Goal: Obtain resource: Obtain resource

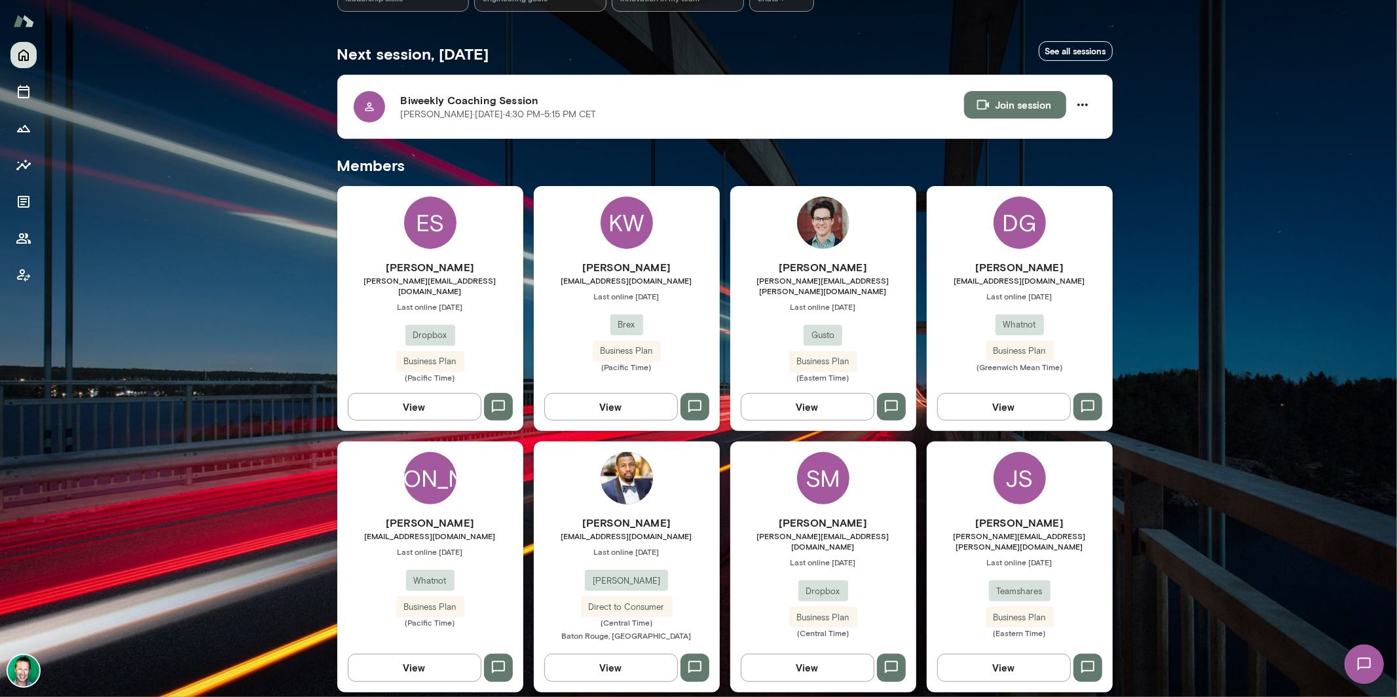
scroll to position [216, 0]
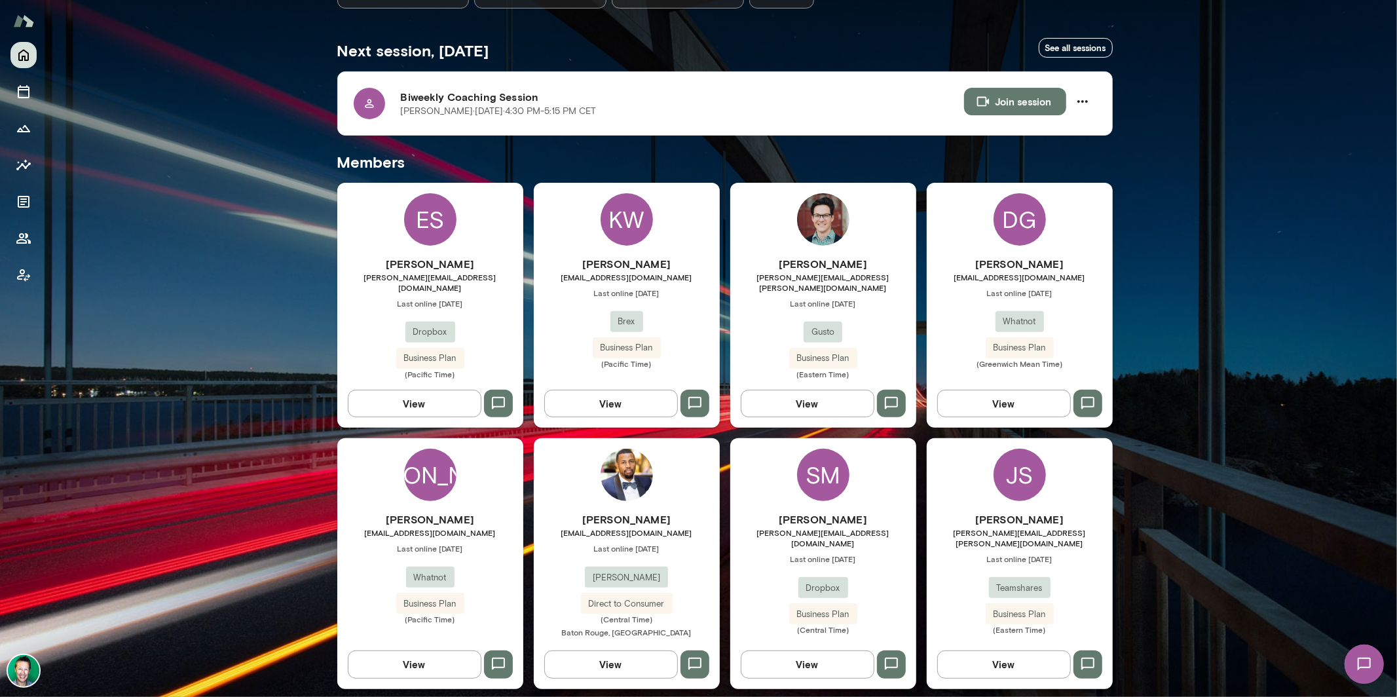
click at [794, 401] on button "View" at bounding box center [808, 404] width 134 height 28
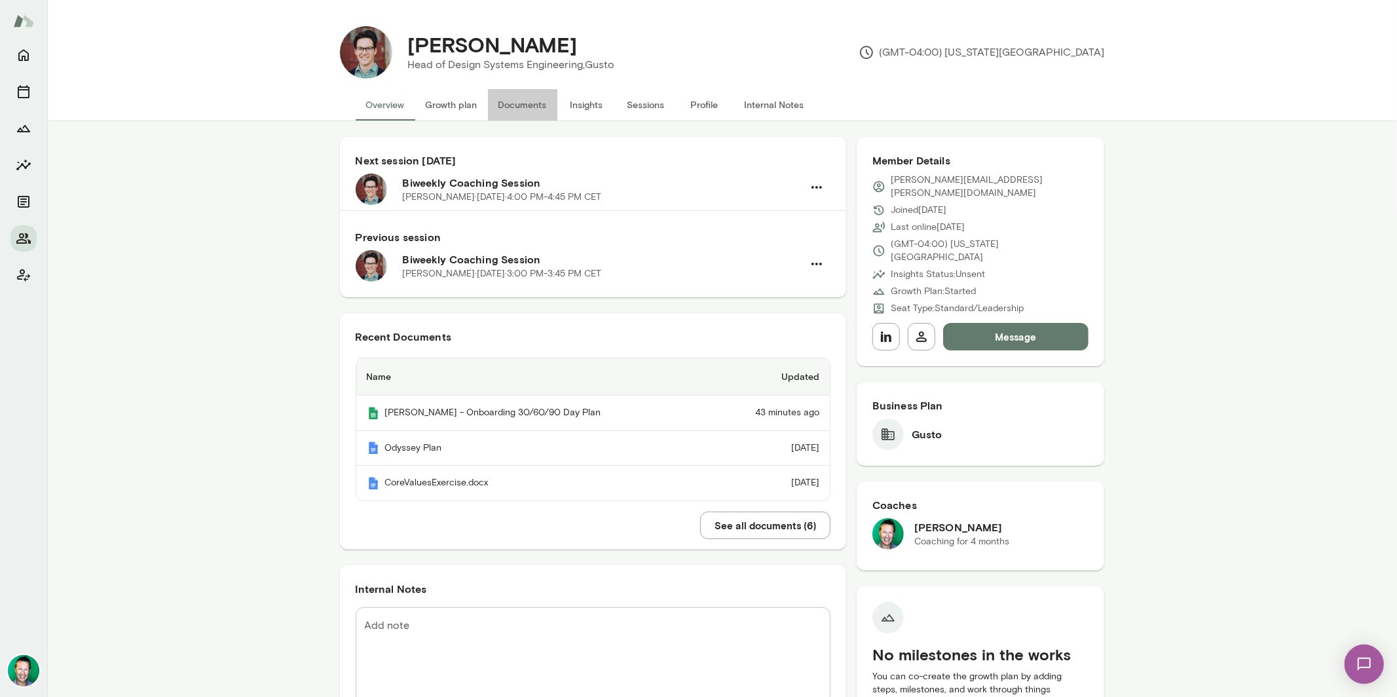
click at [522, 113] on button "Documents" at bounding box center [522, 104] width 69 height 31
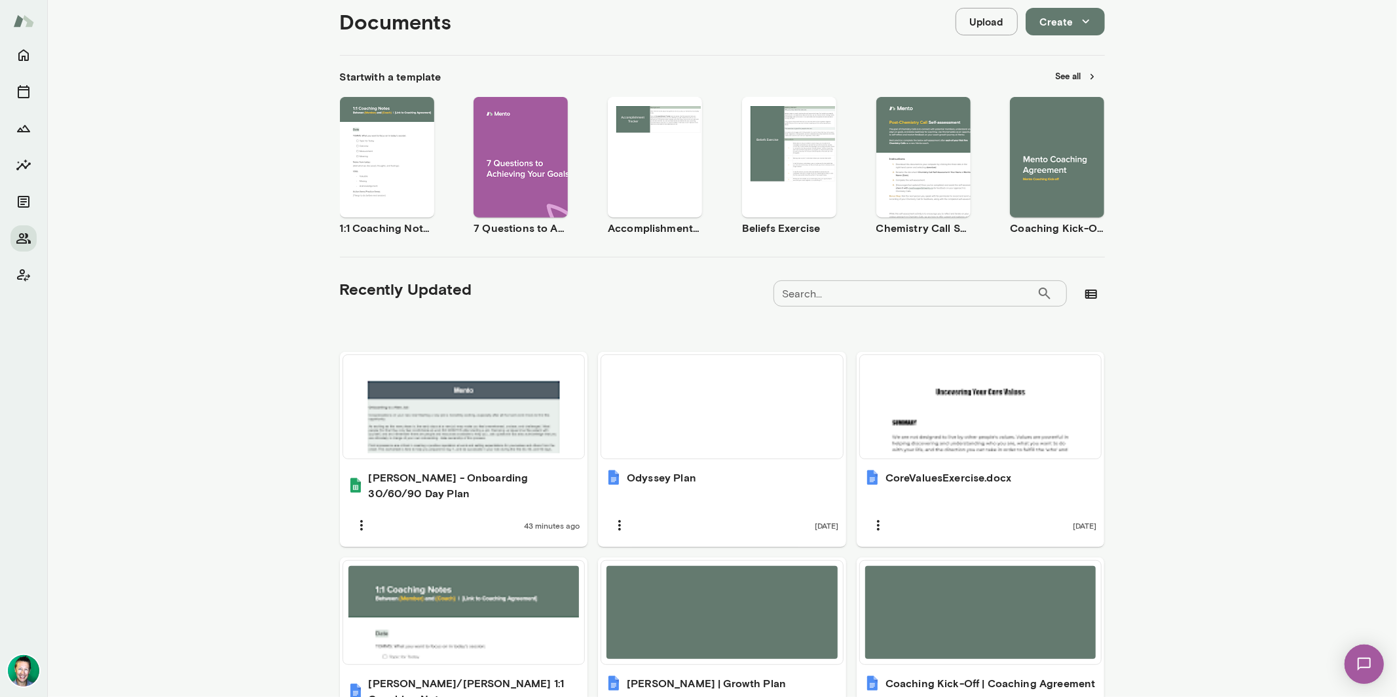
scroll to position [240, 0]
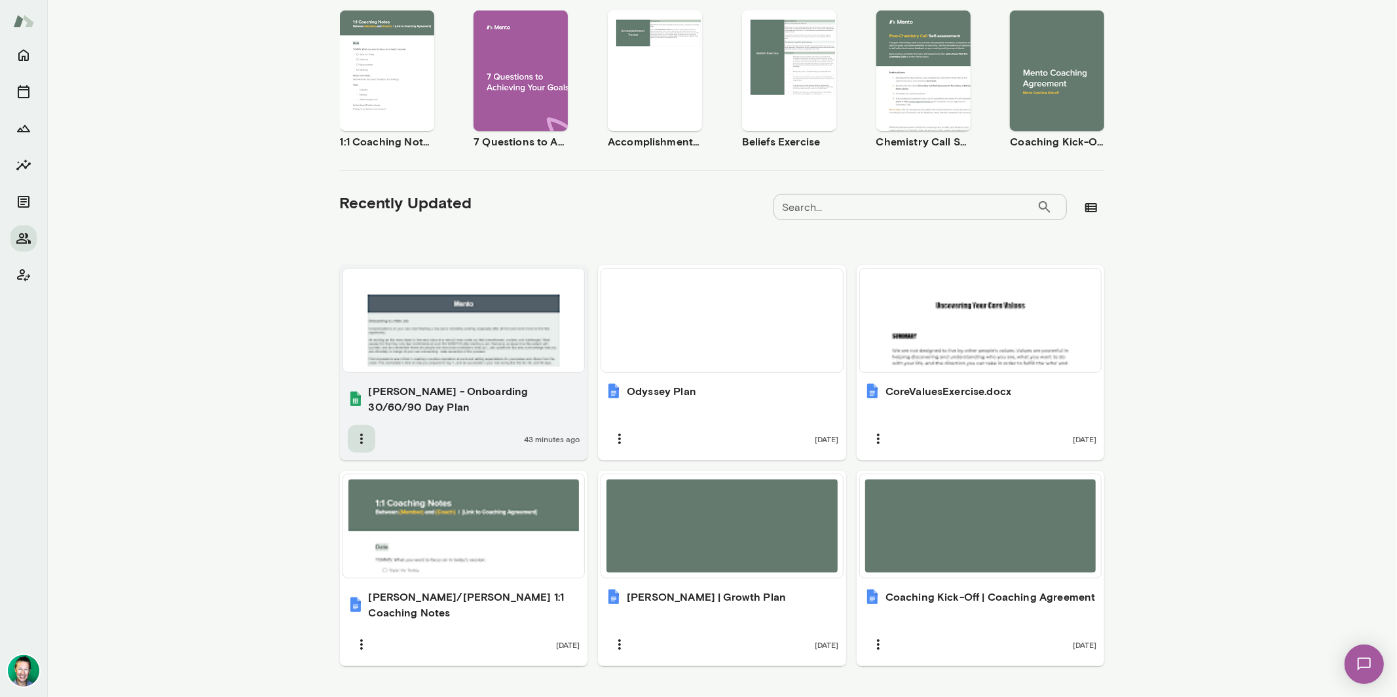
click at [356, 431] on icon "button" at bounding box center [362, 439] width 16 height 16
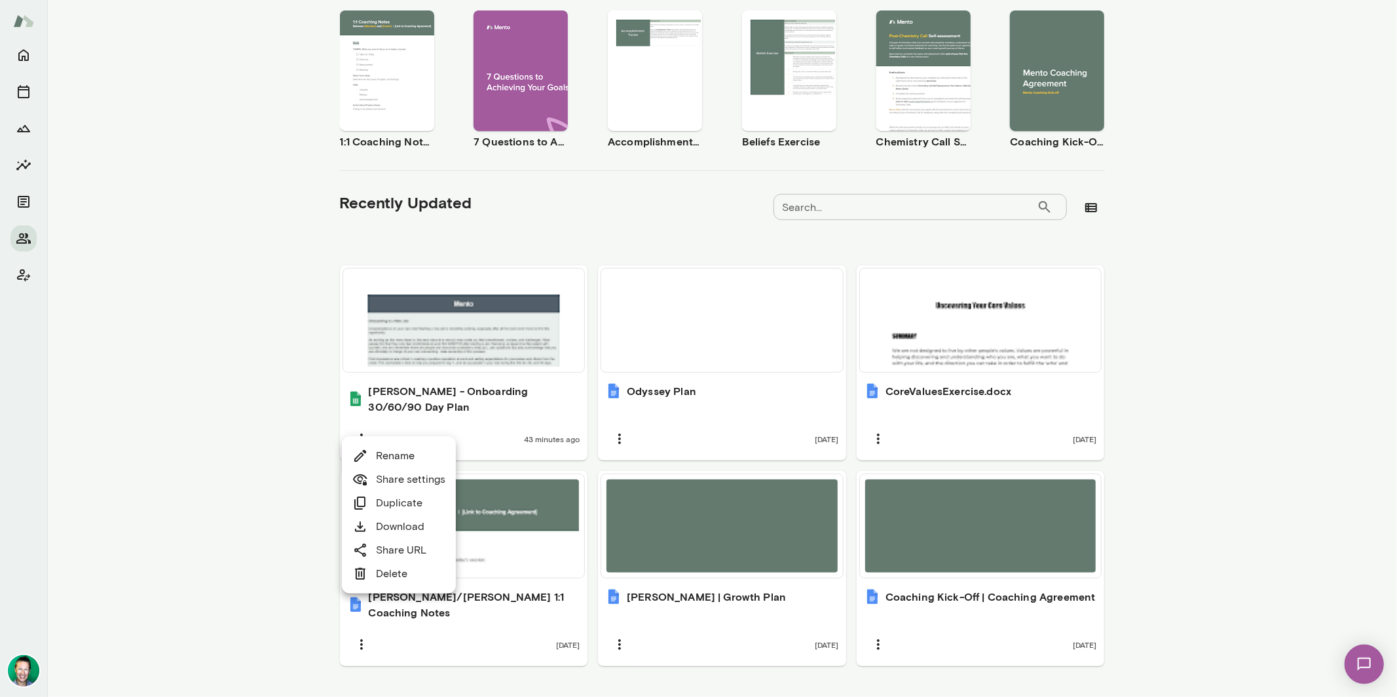
click at [412, 553] on link "Share URL" at bounding box center [389, 550] width 74 height 16
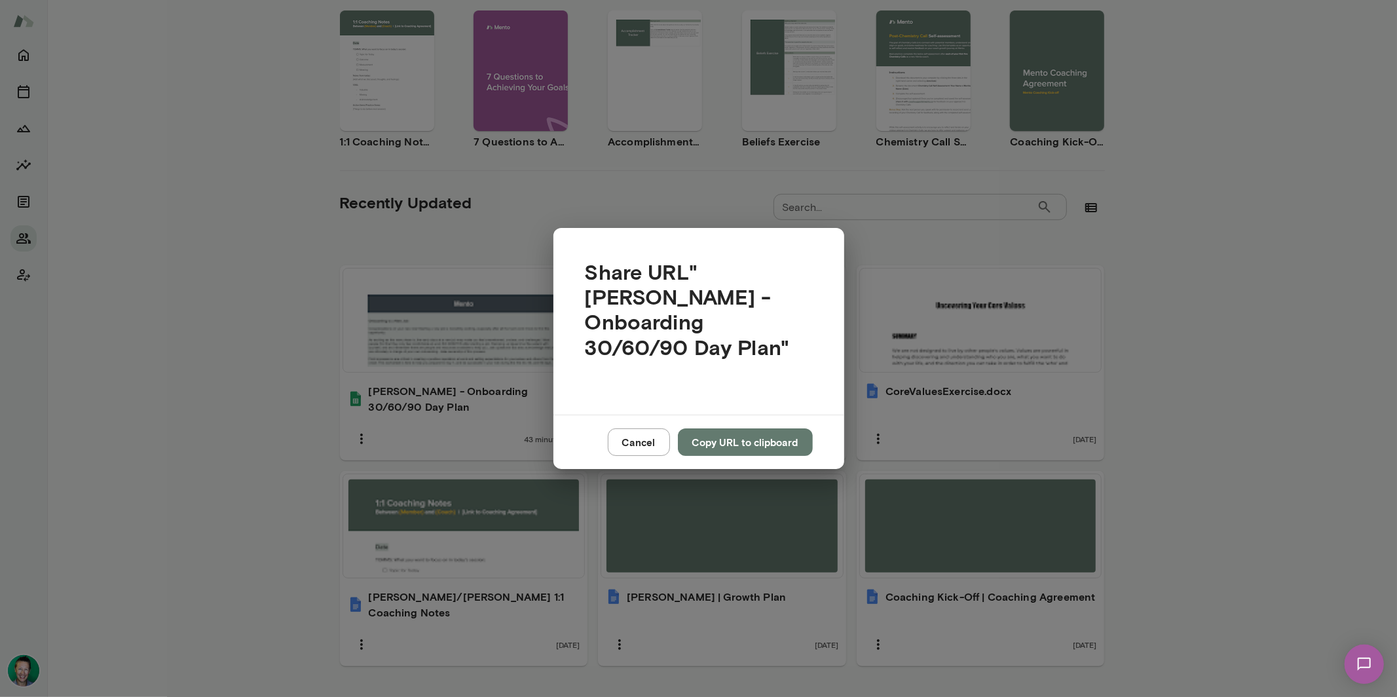
click at [734, 431] on button "Copy URL to clipboard" at bounding box center [745, 442] width 135 height 28
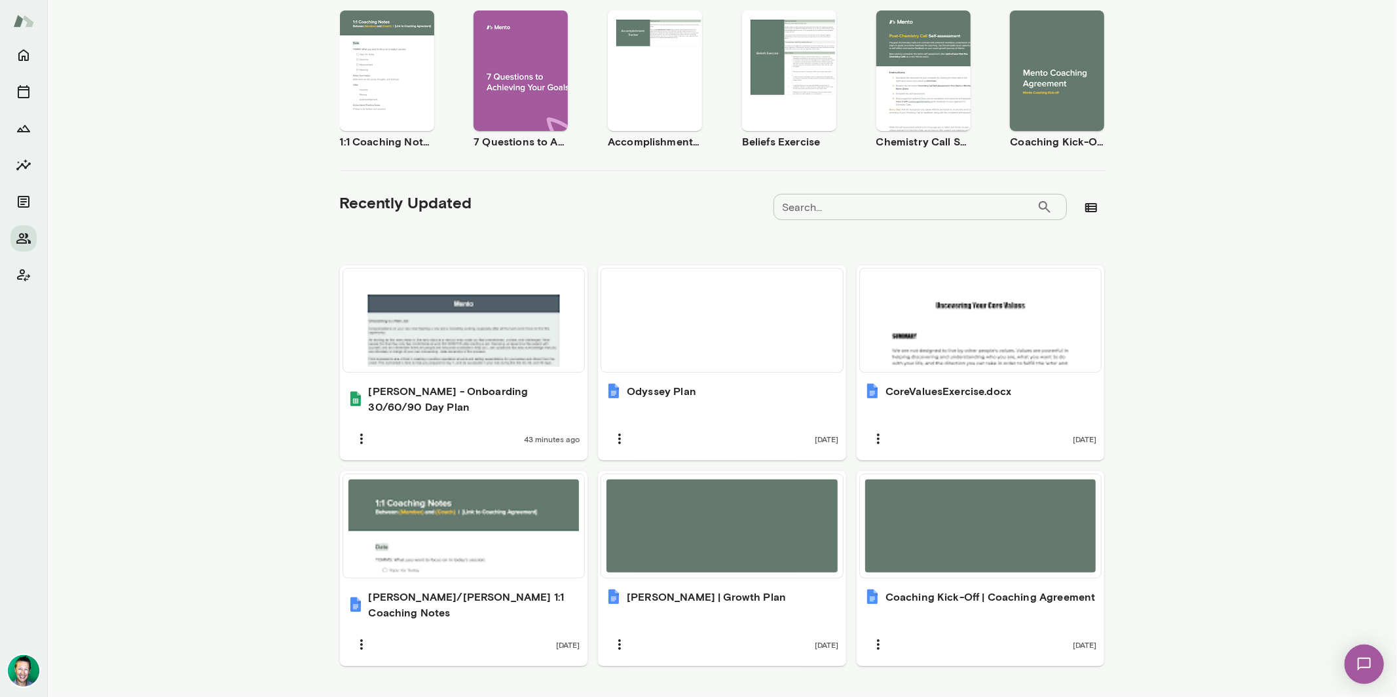
scroll to position [0, 0]
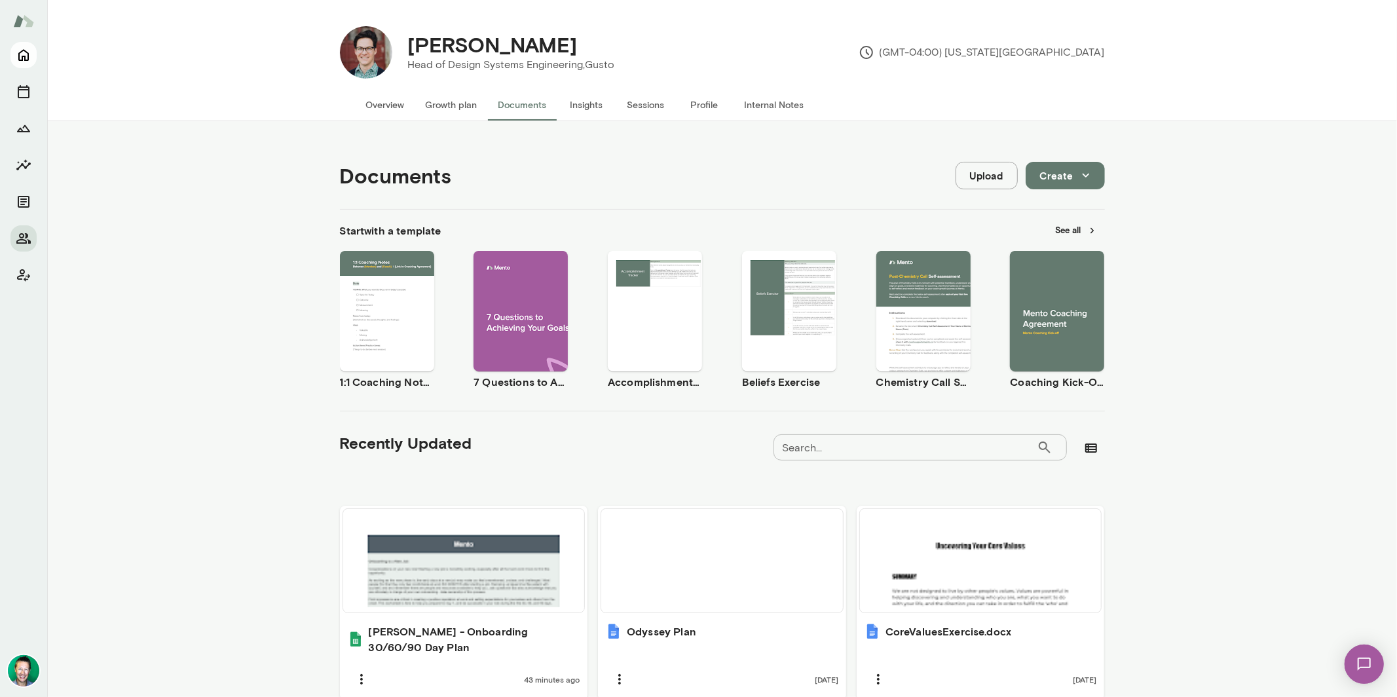
click at [31, 52] on icon "Home" at bounding box center [24, 55] width 16 height 16
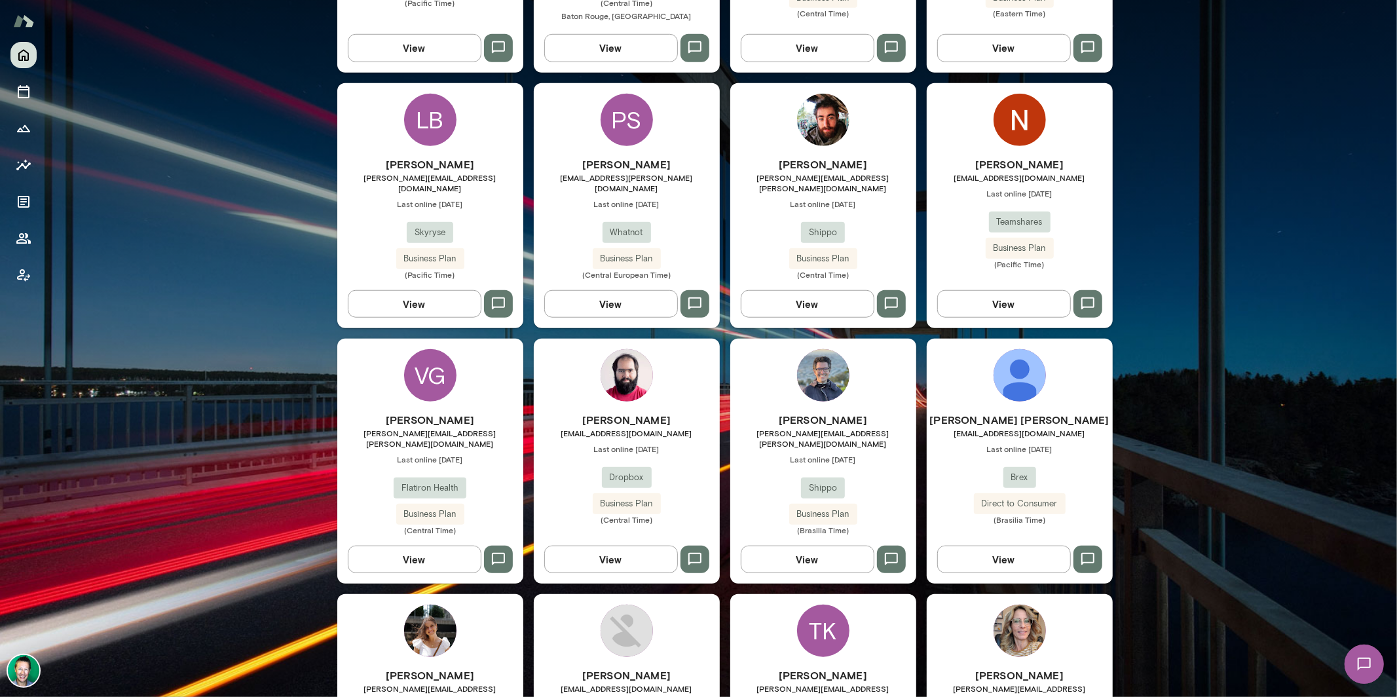
scroll to position [854, 0]
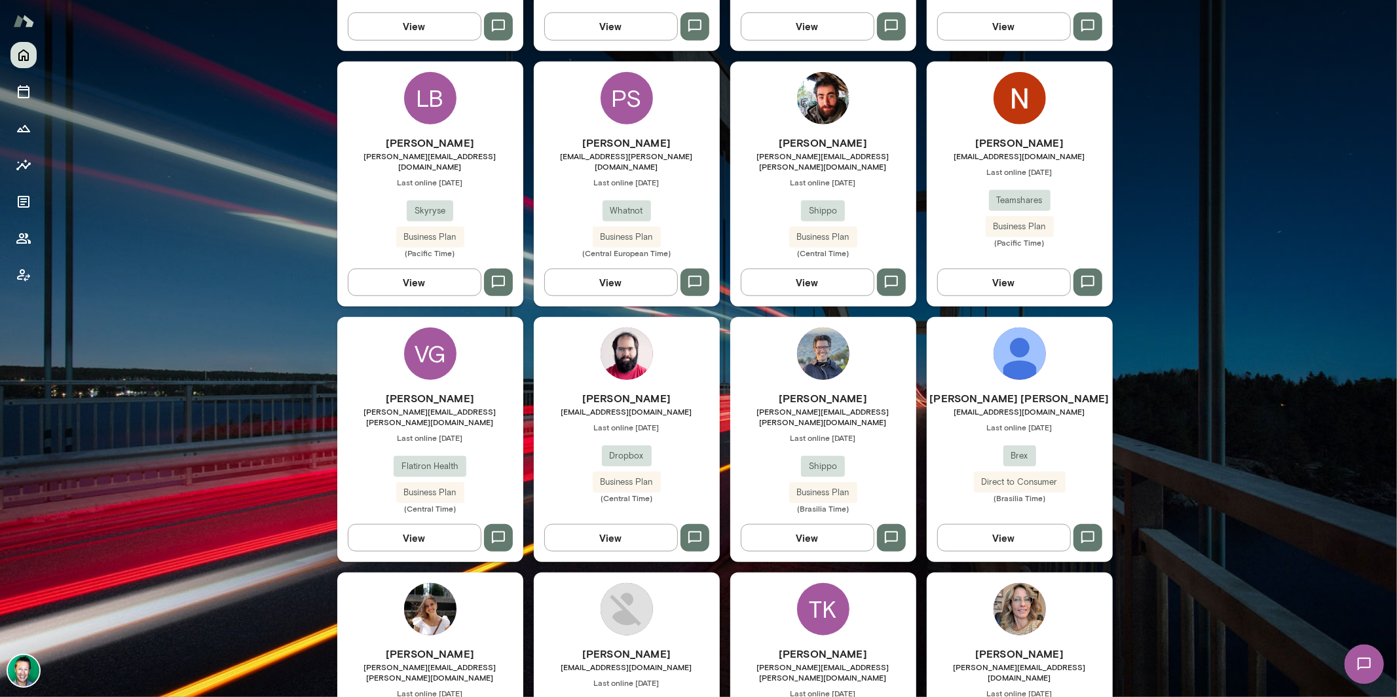
click at [408, 524] on button "View" at bounding box center [415, 538] width 134 height 28
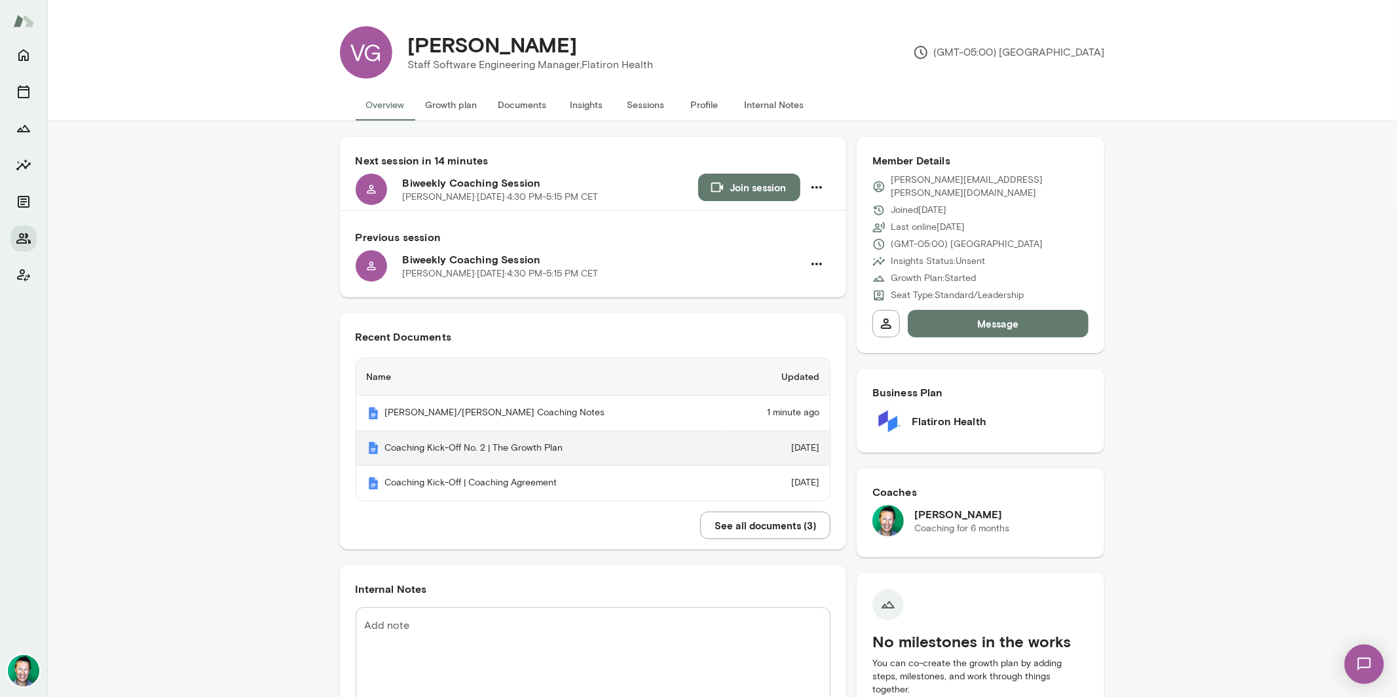
click at [468, 451] on th "Coaching Kick-Off No. 2 | The Growth Plan" at bounding box center [540, 448] width 369 height 35
click at [449, 110] on button "Growth plan" at bounding box center [451, 104] width 73 height 31
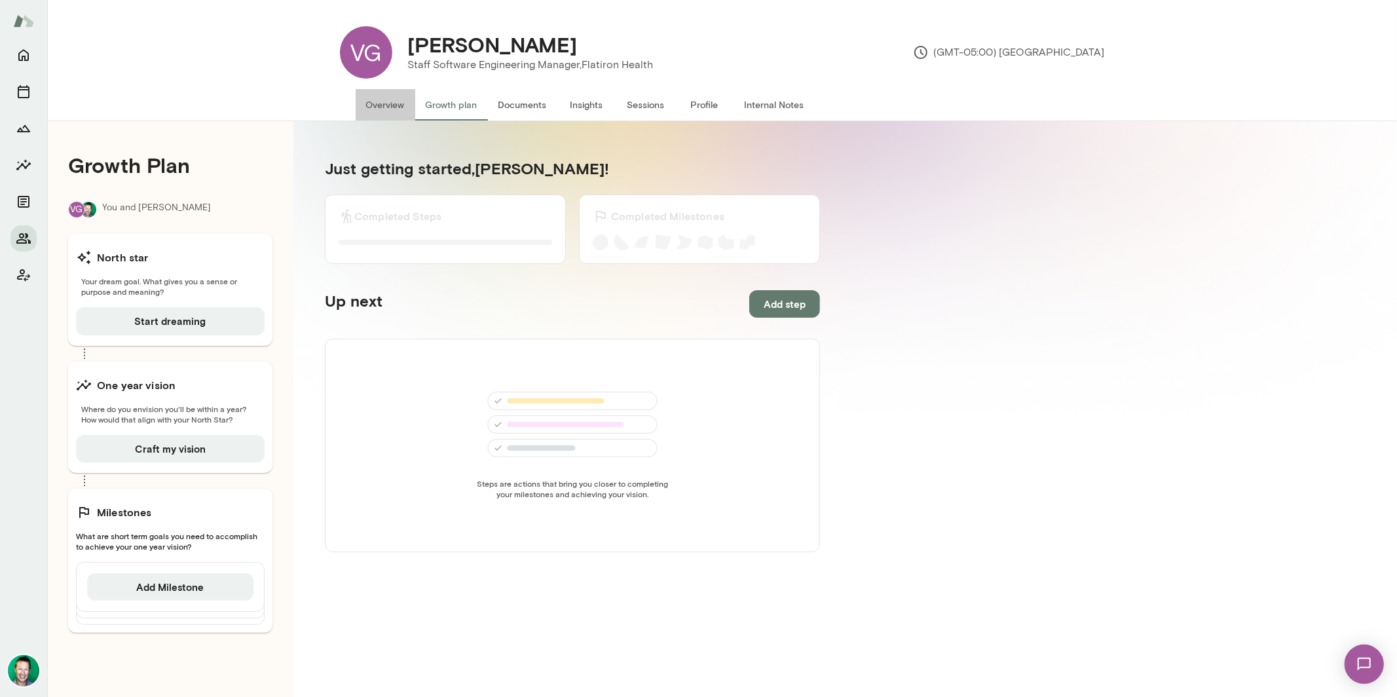
click at [379, 106] on button "Overview" at bounding box center [386, 104] width 60 height 31
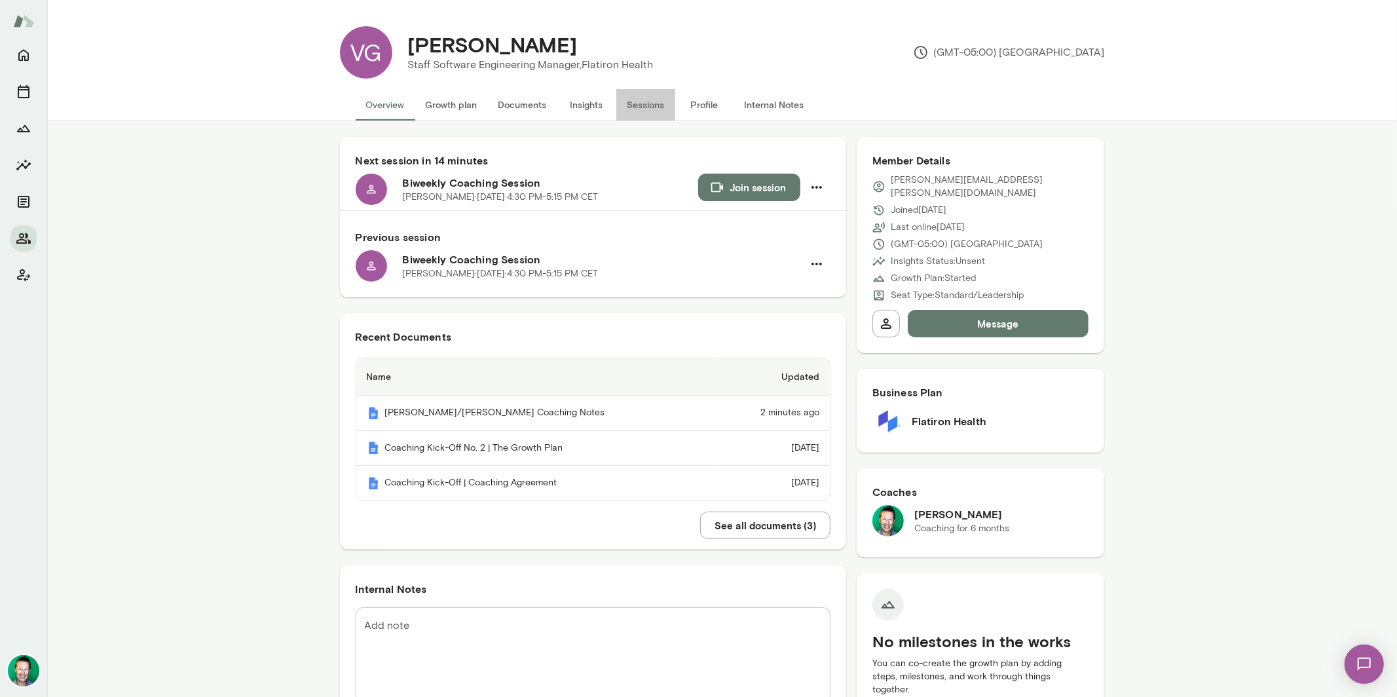
click at [637, 107] on button "Sessions" at bounding box center [645, 104] width 59 height 31
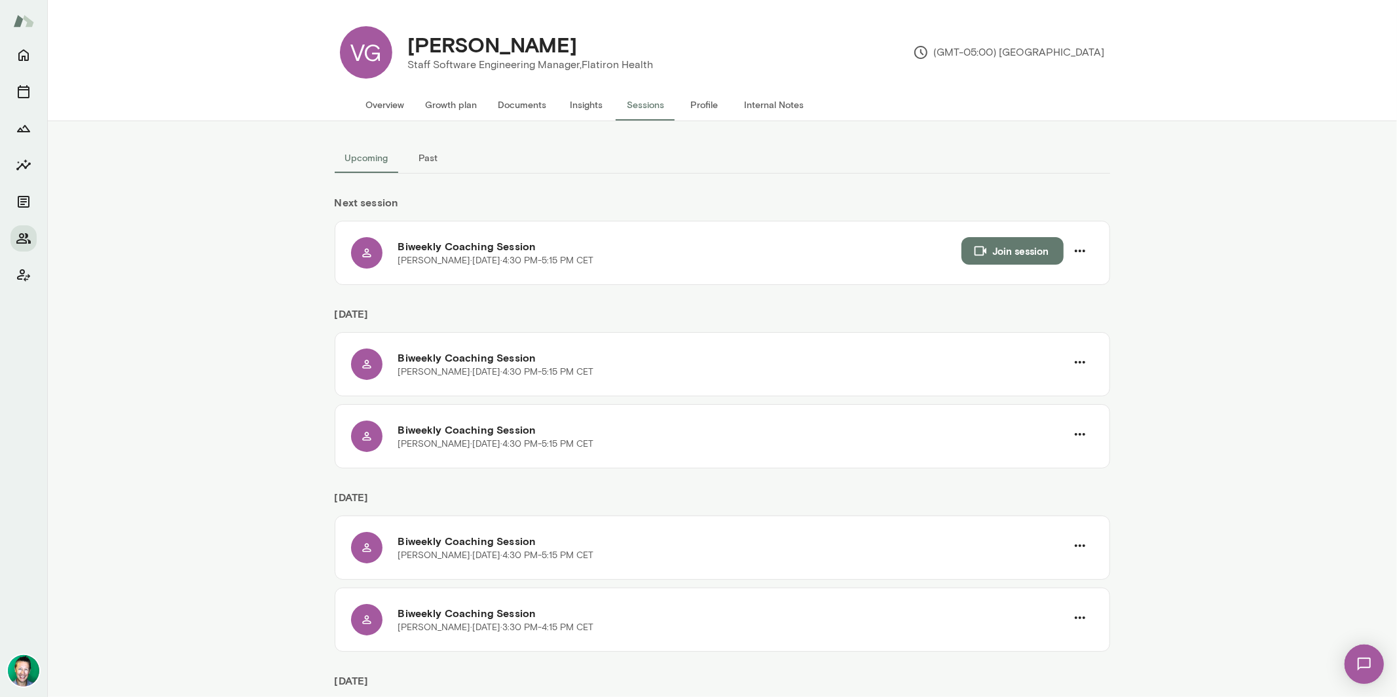
click at [425, 158] on button "Past" at bounding box center [428, 157] width 59 height 31
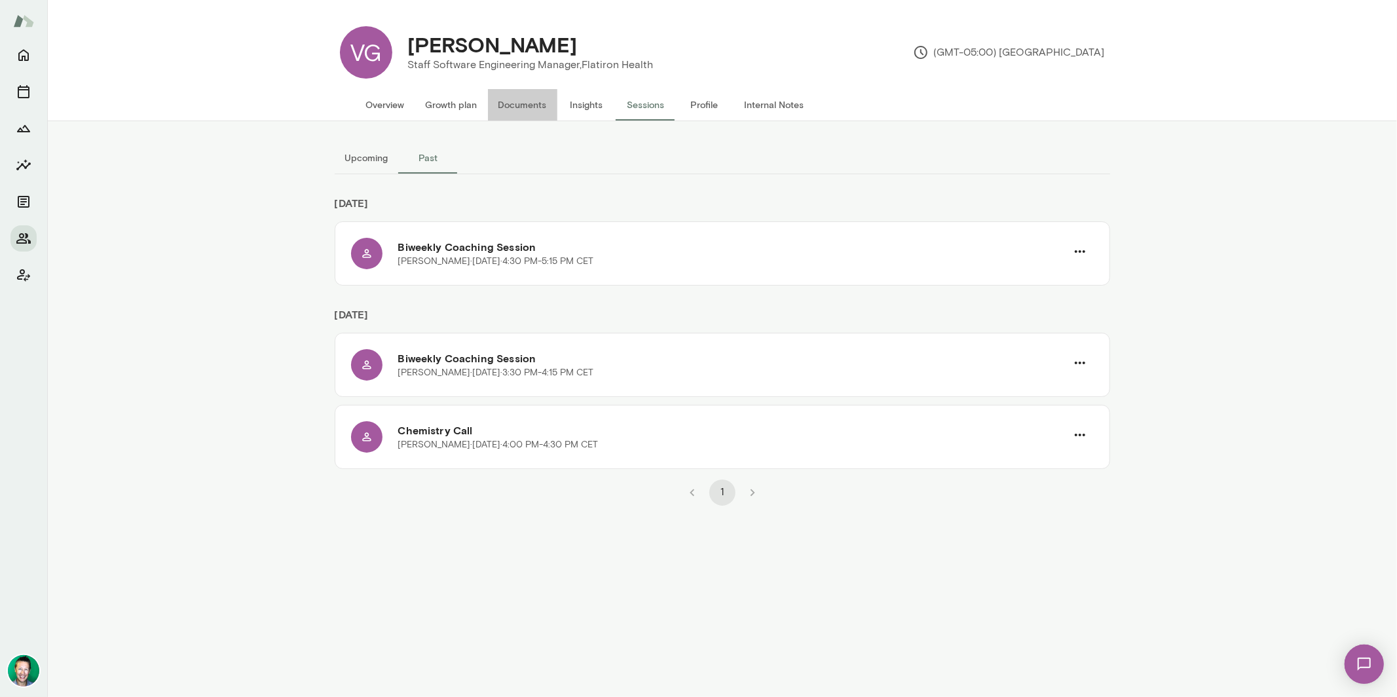
click at [530, 106] on button "Documents" at bounding box center [522, 104] width 69 height 31
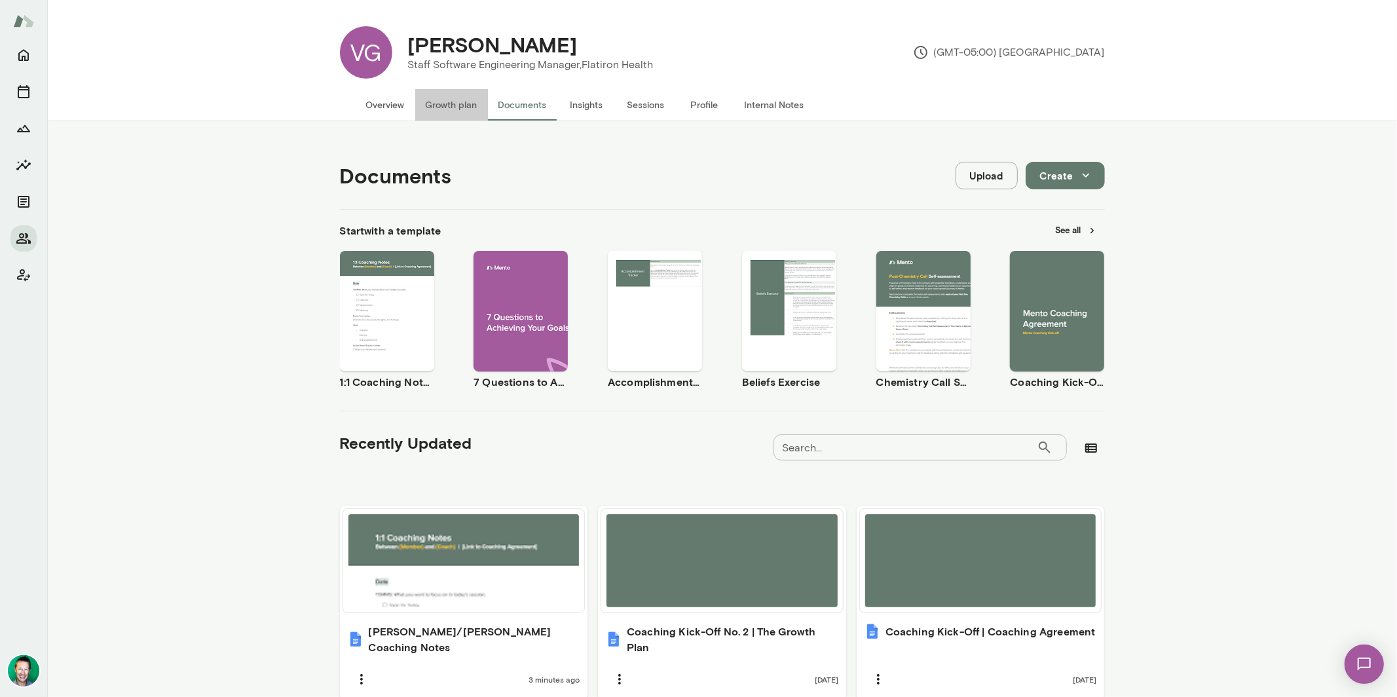
click at [460, 103] on button "Growth plan" at bounding box center [451, 104] width 73 height 31
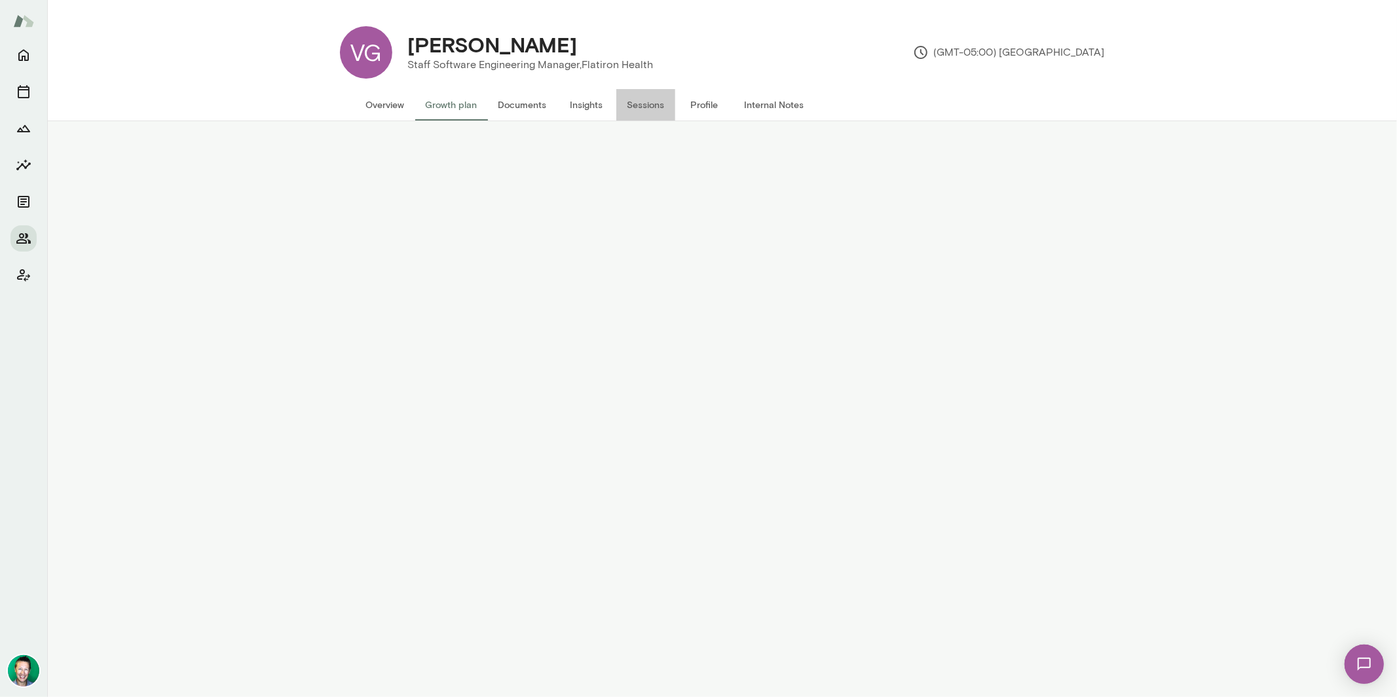
click at [632, 97] on button "Sessions" at bounding box center [645, 104] width 59 height 31
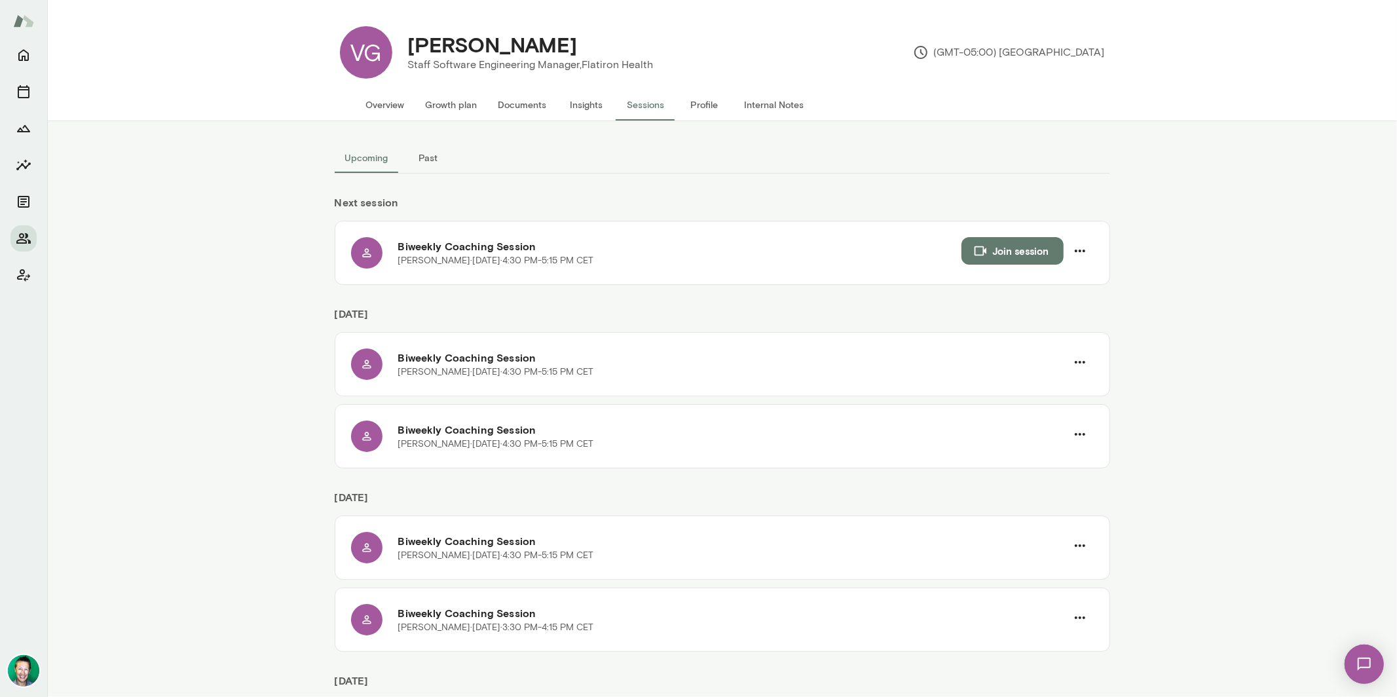
click at [417, 160] on button "Past" at bounding box center [428, 157] width 59 height 31
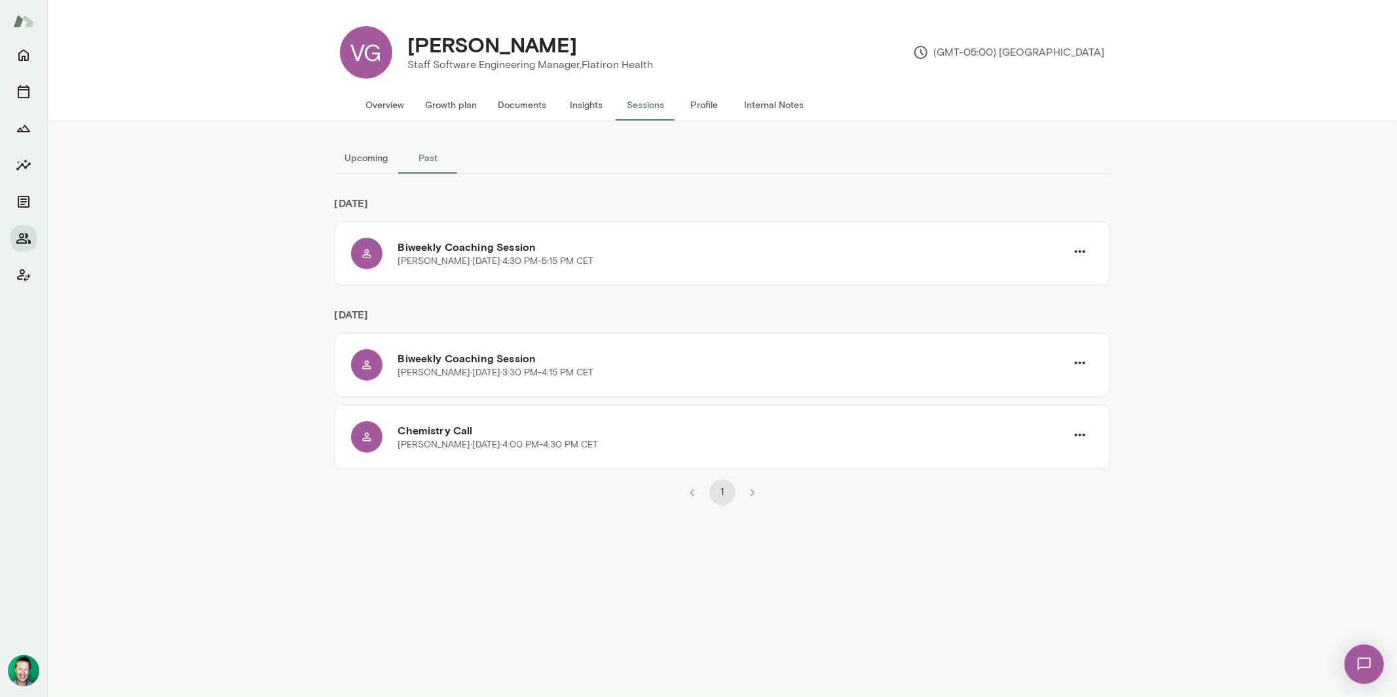
click at [513, 97] on button "Documents" at bounding box center [522, 104] width 69 height 31
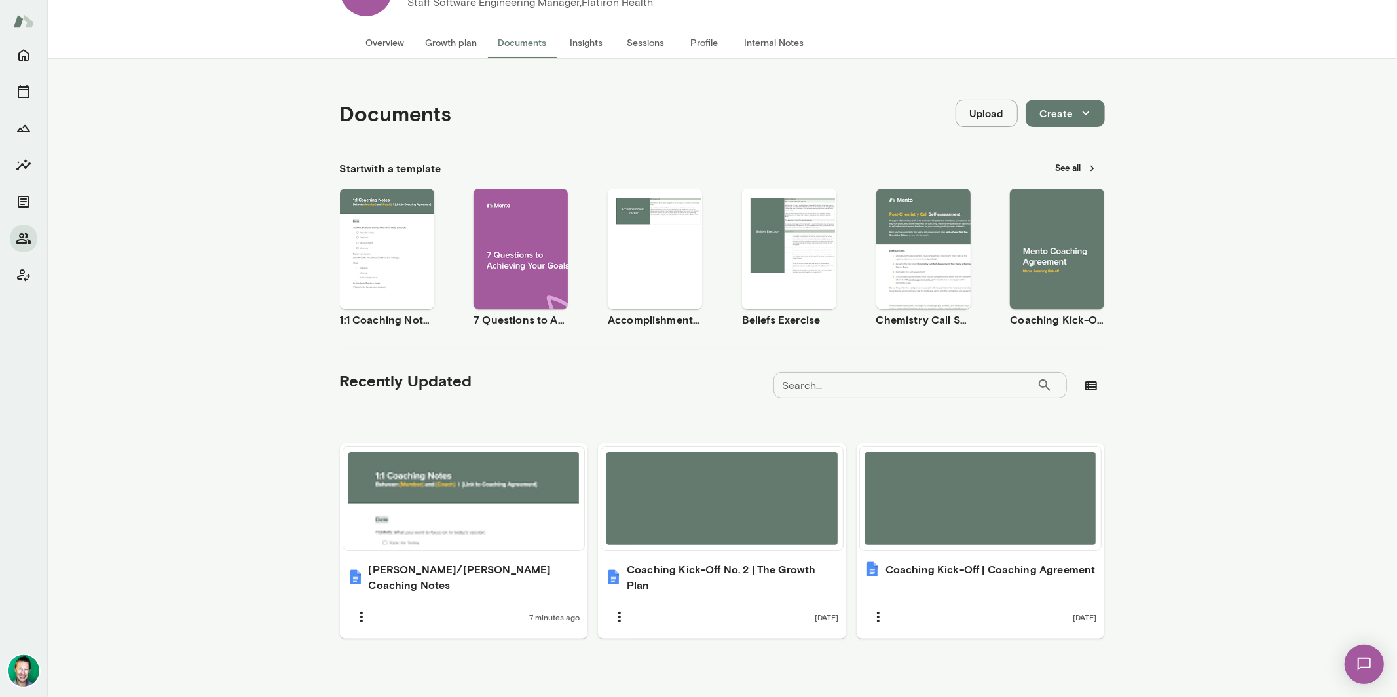
scroll to position [67, 0]
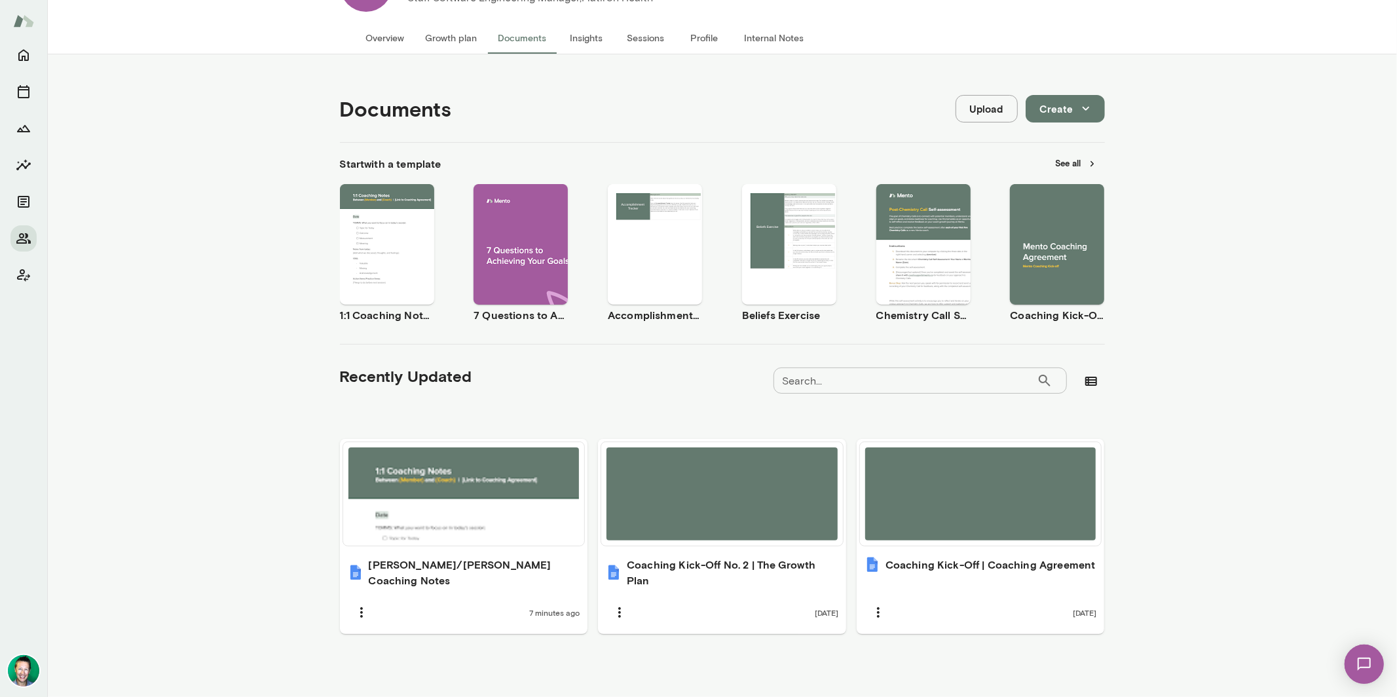
click at [1358, 663] on img at bounding box center [1364, 664] width 54 height 54
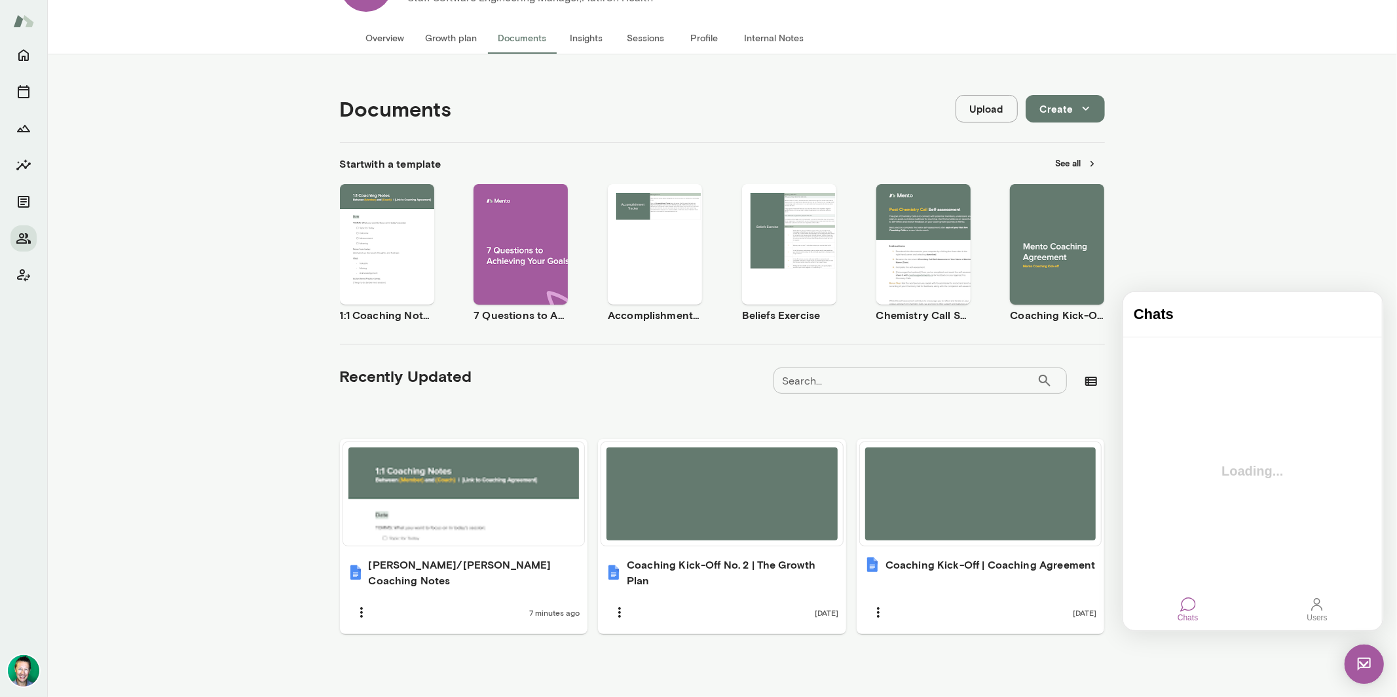
scroll to position [0, 0]
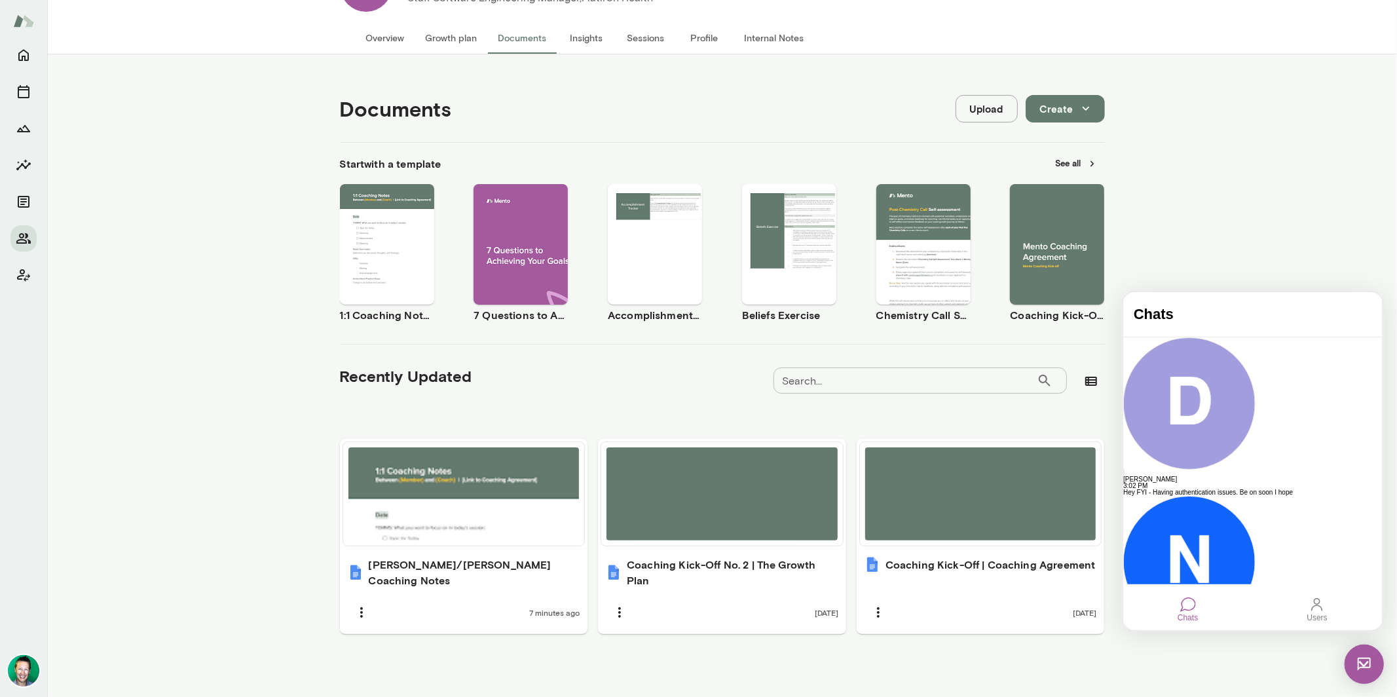
click at [1359, 664] on img at bounding box center [1363, 663] width 39 height 39
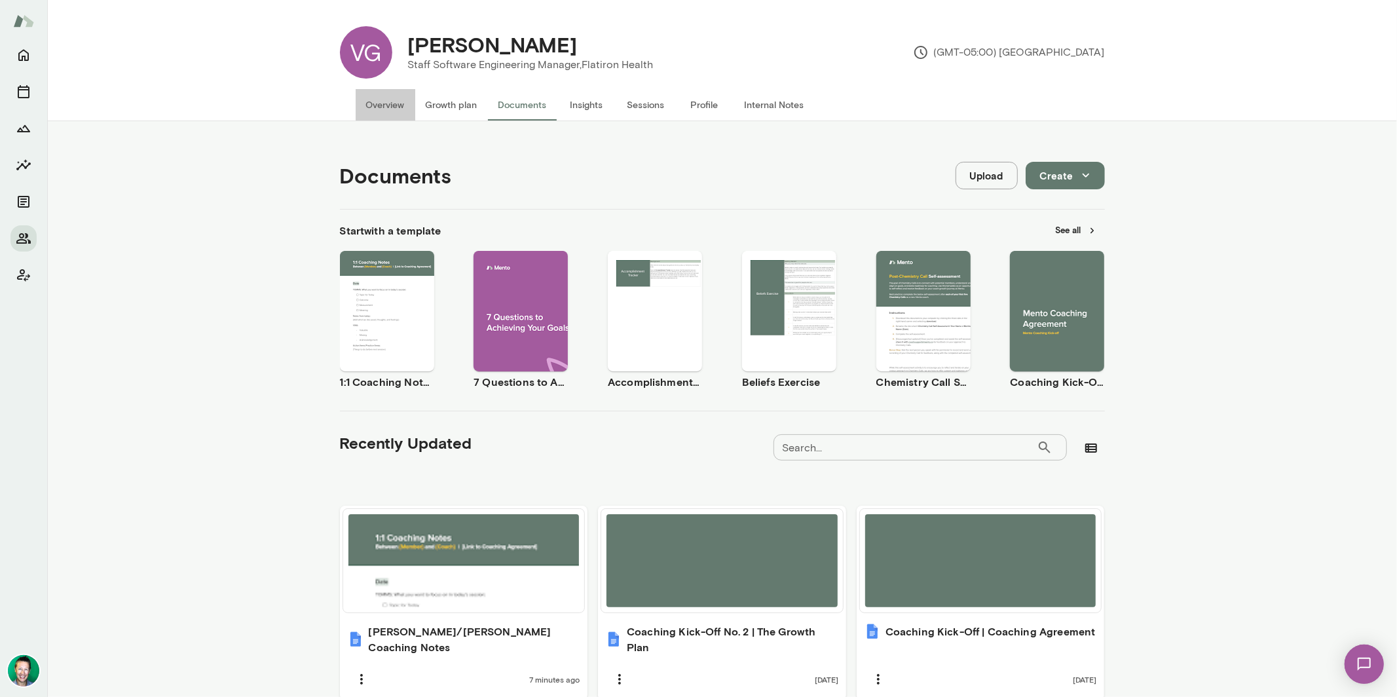
click at [380, 100] on button "Overview" at bounding box center [386, 104] width 60 height 31
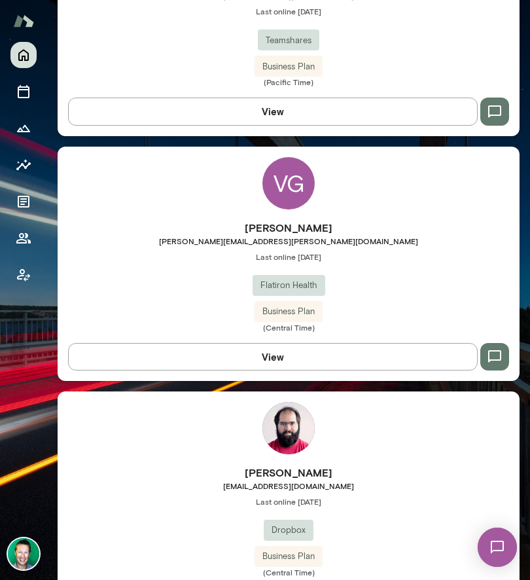
scroll to position [3200, 0]
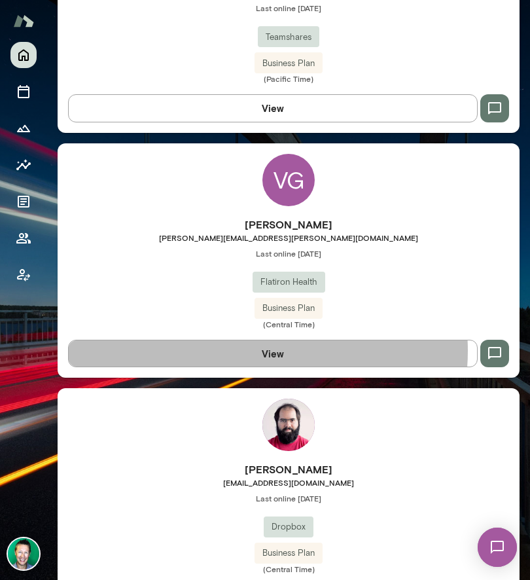
click at [253, 342] on button "View" at bounding box center [273, 354] width 410 height 28
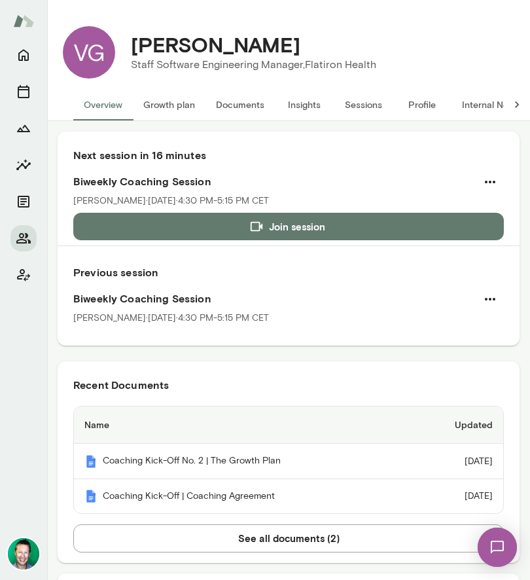
click at [274, 538] on button "See all documents ( 2 )" at bounding box center [288, 539] width 431 height 28
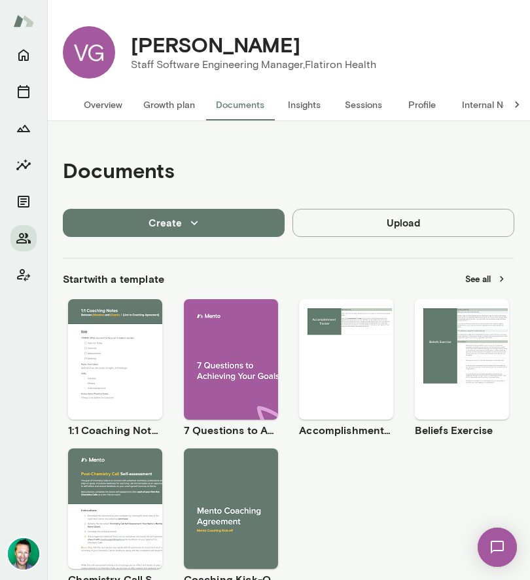
click at [111, 345] on span "Use template" at bounding box center [124, 348] width 48 height 10
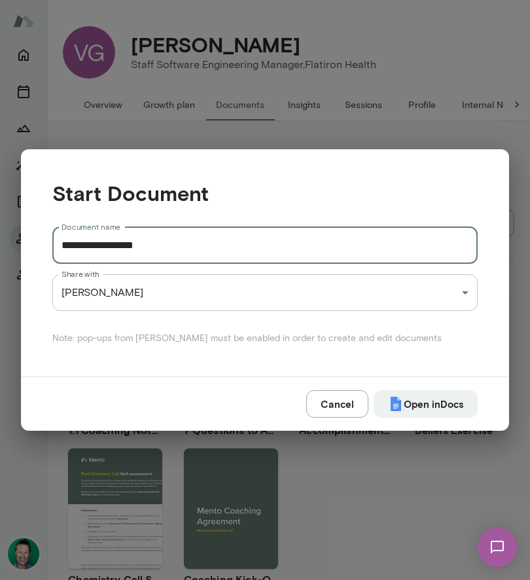
drag, startPoint x: 72, startPoint y: 244, endPoint x: 54, endPoint y: 245, distance: 18.4
click at [54, 245] on input "**********" at bounding box center [265, 245] width 426 height 37
click at [374, 390] on button "Open in Docs" at bounding box center [426, 404] width 104 height 28
type input "**********"
